Goal: Task Accomplishment & Management: Manage account settings

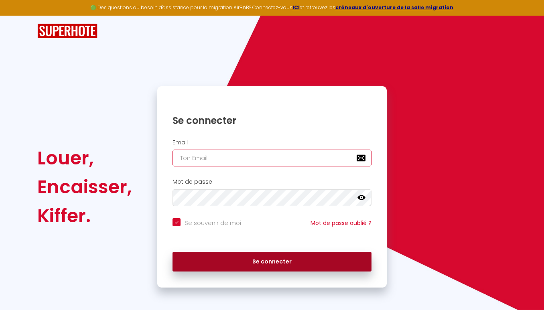
type input "[EMAIL_ADDRESS][DOMAIN_NAME]"
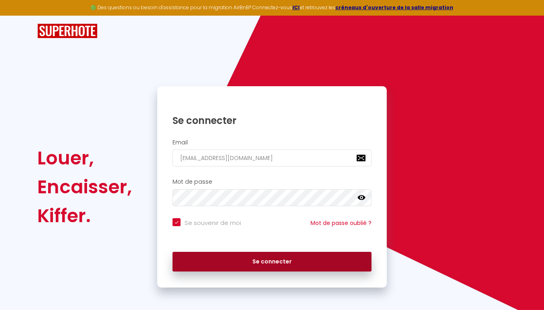
click at [276, 262] on button "Se connecter" at bounding box center [271, 262] width 199 height 20
checkbox input "true"
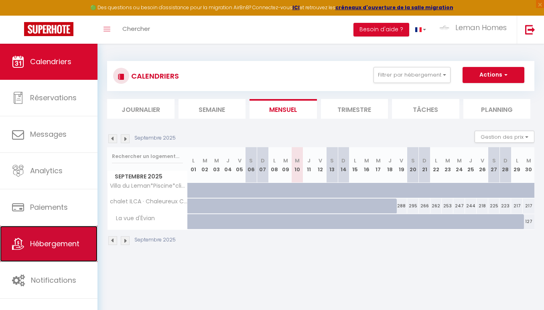
click at [56, 248] on span "Hébergement" at bounding box center [54, 244] width 49 height 10
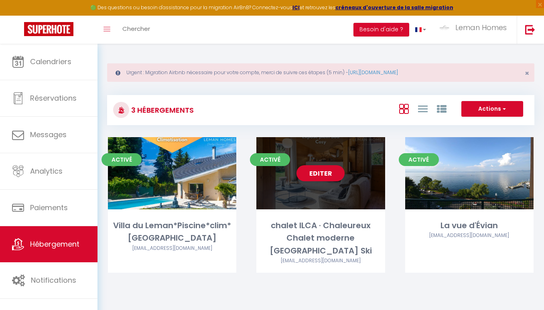
click at [349, 185] on div "Editer" at bounding box center [320, 173] width 128 height 72
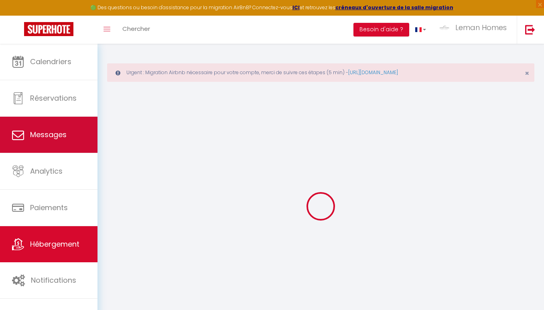
checkbox input "false"
select select "16:00"
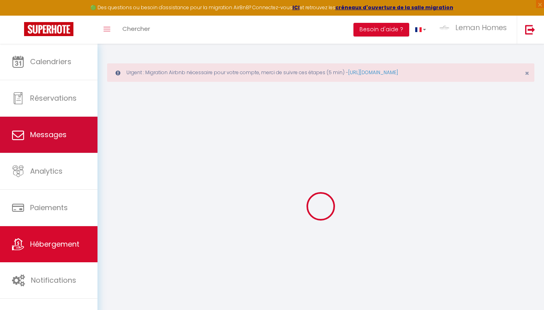
select select "23:45"
select select "10:00"
select select "30"
select select "120"
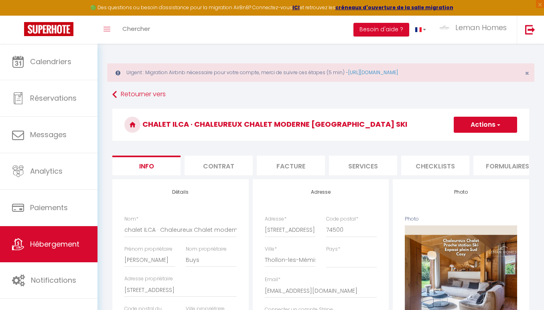
checkbox input "false"
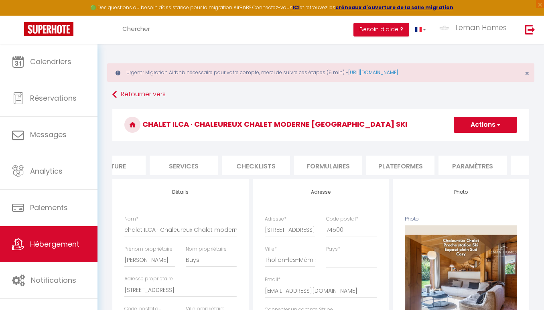
click at [403, 165] on li "Plateformes" at bounding box center [400, 166] width 68 height 20
select select
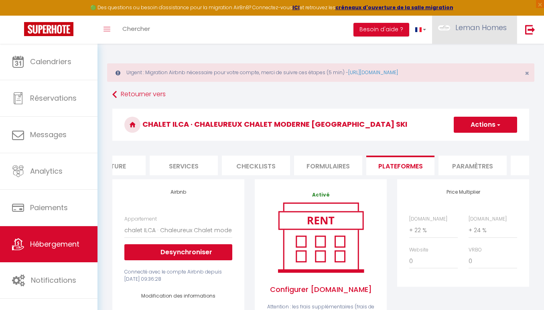
click at [481, 34] on link "Leman Homes" at bounding box center [474, 30] width 85 height 28
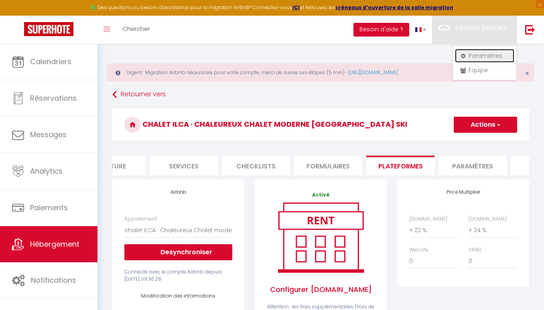
click at [478, 55] on link "Paramètres" at bounding box center [484, 56] width 59 height 14
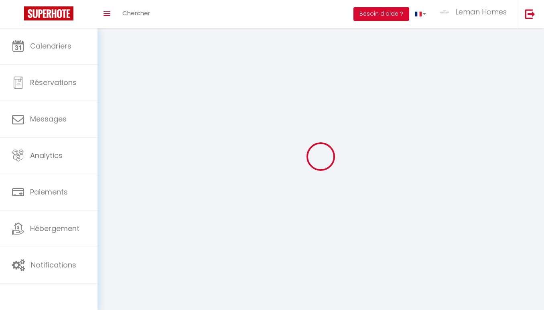
select select
type input "Leman Homes"
type input "LH"
type input "0620943243"
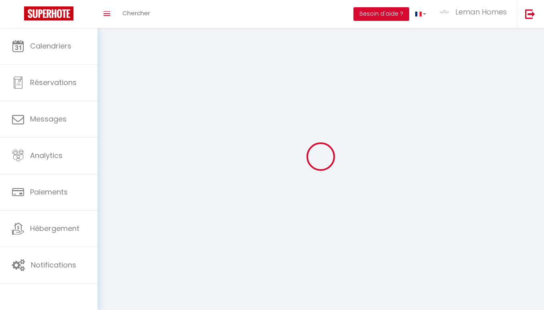
type input "13C Route de la Visitation"
type input "74200"
type input "[GEOGRAPHIC_DATA]"
type input "pY5j7ano2nvKLuq60wxWglDrF"
type input "DA3LWWRpOVF0yYyjye1OJUm5r"
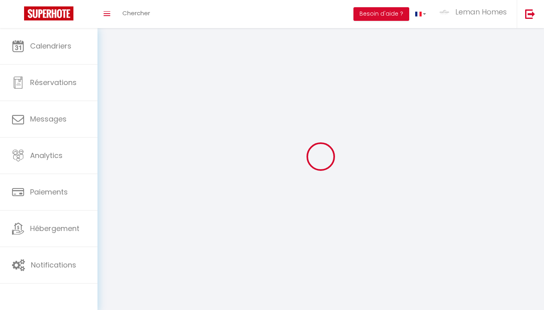
type input "[URL][DOMAIN_NAME]"
type input "pY5j7ano2nvKLuq60wxWglDrF"
type input "DA3LWWRpOVF0yYyjye1OJUm5r"
type input "[URL][DOMAIN_NAME]"
select select "28"
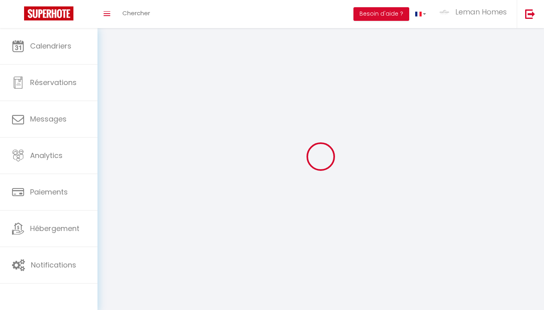
select select "fr"
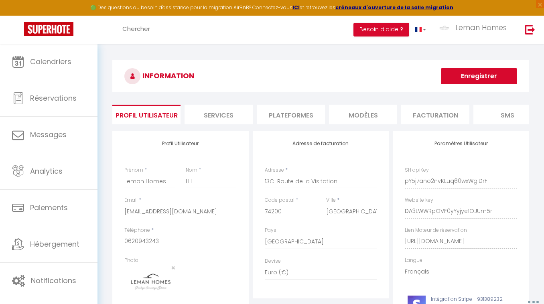
click at [286, 115] on li "Plateformes" at bounding box center [291, 115] width 68 height 20
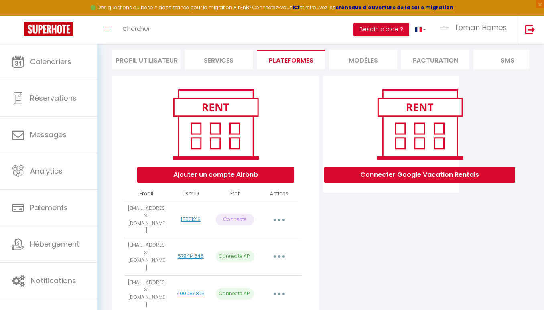
scroll to position [61, 0]
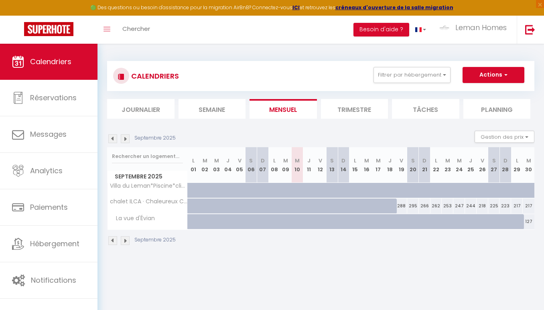
click at [128, 138] on img at bounding box center [125, 138] width 9 height 9
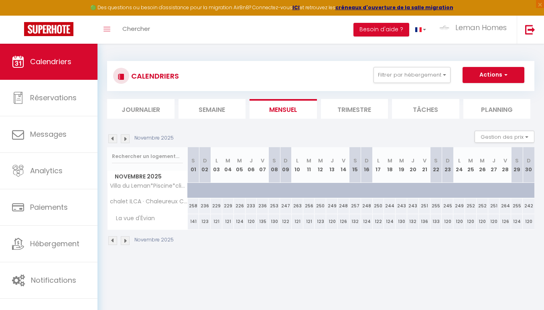
click at [128, 138] on img at bounding box center [125, 138] width 9 height 9
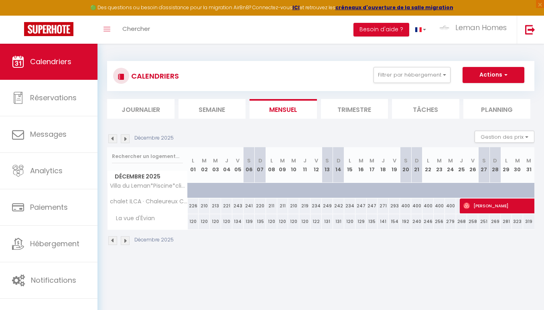
click at [441, 207] on div "400" at bounding box center [439, 206] width 11 height 15
type input "400"
type input "Mar 23 Décembre 2025"
type input "Mer 24 Décembre 2025"
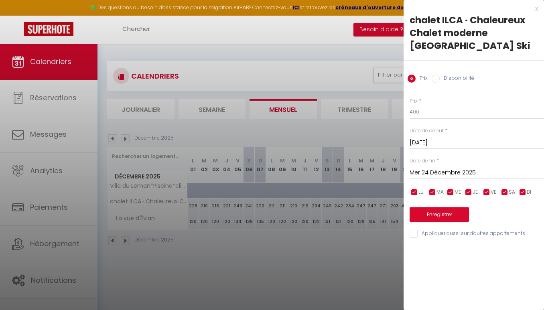
click at [537, 8] on div "x" at bounding box center [470, 9] width 134 height 10
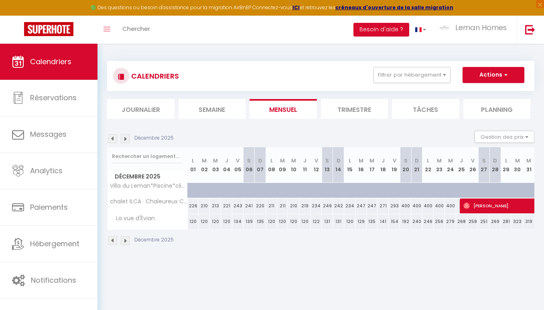
click at [130, 136] on div "Décembre 2025" at bounding box center [141, 138] width 69 height 9
click at [129, 137] on img at bounding box center [125, 138] width 9 height 9
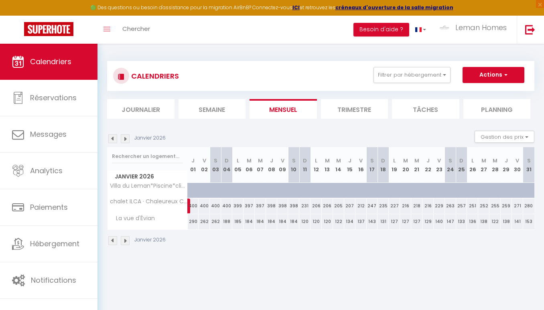
click at [125, 137] on img at bounding box center [125, 138] width 9 height 9
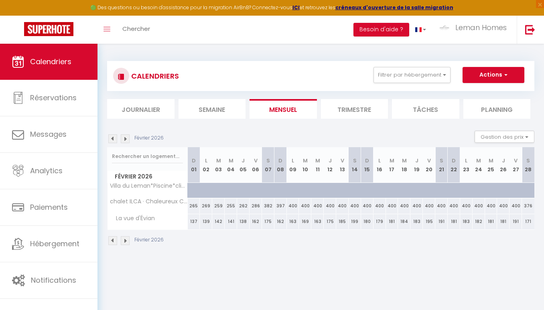
click at [195, 206] on div "265" at bounding box center [194, 206] width 12 height 15
type input "265"
type input "Dim 01 Février 2026"
type input "Lun 02 Février 2026"
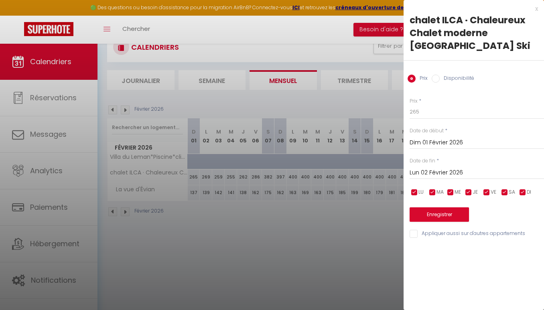
scroll to position [44, 0]
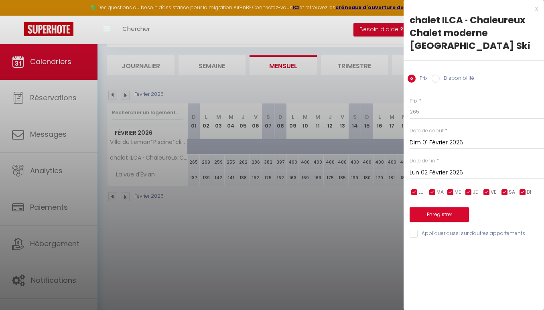
click at [538, 10] on div "x chalet ILCA · Chaleureux Chalet moderne proche station Ski Prix Disponibilité…" at bounding box center [473, 123] width 140 height 247
click at [537, 9] on div "x" at bounding box center [470, 9] width 134 height 10
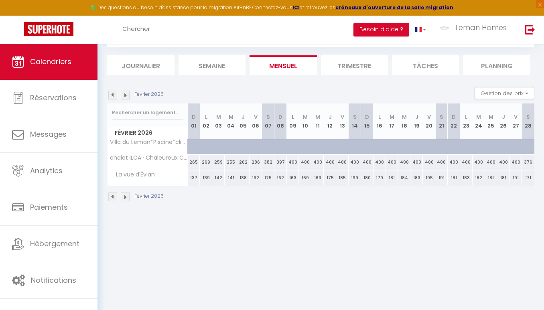
click at [124, 199] on img at bounding box center [125, 197] width 9 height 9
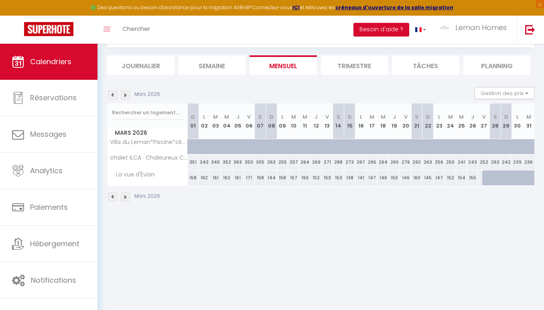
click at [112, 198] on img at bounding box center [112, 197] width 9 height 9
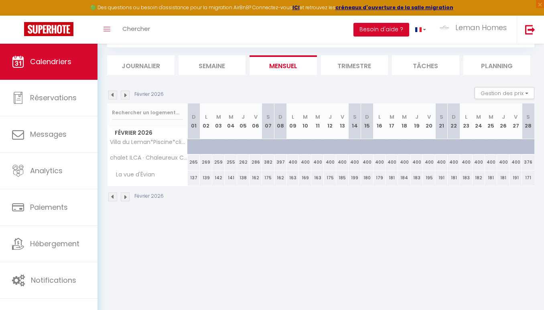
click at [226, 161] on div "255" at bounding box center [231, 162] width 12 height 15
type input "255"
type input "Mer 04 Février 2026"
type input "Jeu 05 Février 2026"
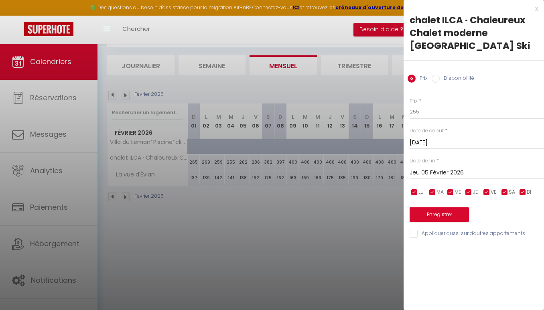
click at [535, 11] on div "x" at bounding box center [470, 9] width 134 height 10
